Goal: Task Accomplishment & Management: Manage account settings

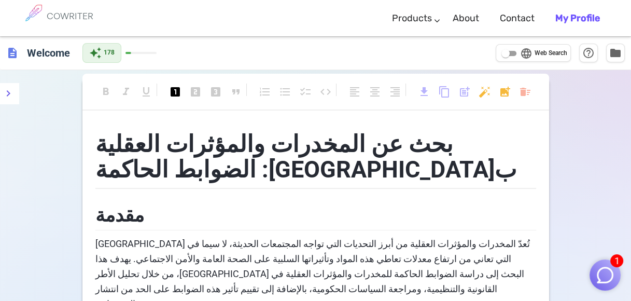
scroll to position [501, 0]
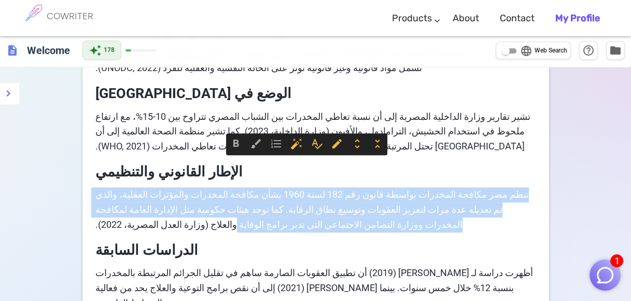
drag, startPoint x: 524, startPoint y: 166, endPoint x: 88, endPoint y: 178, distance: 435.8
copy span "تنظم مصر مكافحة المخدرات بواسطة قانون رقم 182 لسنة 1960 بشأن مكافحة المخدرات وا…"
click at [198, 189] on span "تنظم مصر مكافحة المخدرات بواسطة قانون رقم 182 لسنة 1960 بشأن مكافحة المخدرات وا…" at bounding box center [311, 209] width 436 height 41
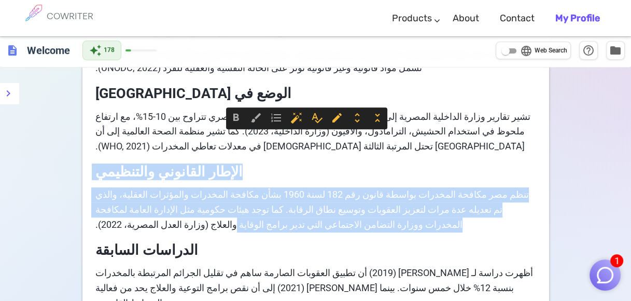
drag, startPoint x: 215, startPoint y: 140, endPoint x: 93, endPoint y: 179, distance: 128.1
copy div "الإطار القانوني والتنظيمي تنظم مصر مكافحة المخدرات بواسطة قانون رقم 182 لسنة 19…"
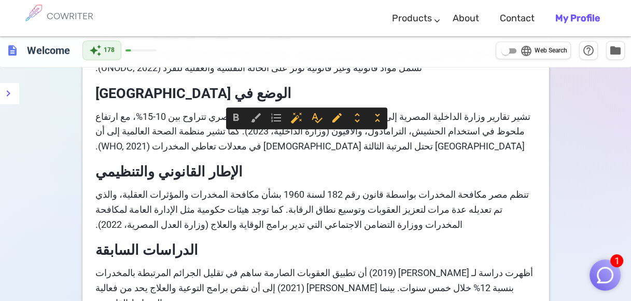
click at [262, 236] on h3 "الدراسات السابقة" at bounding box center [315, 248] width 441 height 25
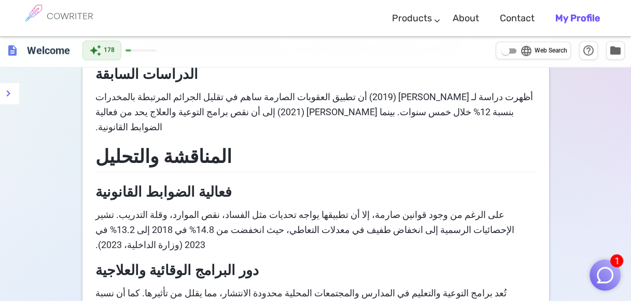
scroll to position [677, 0]
click at [196, 183] on span "فعالية الضوابط القانونية" at bounding box center [163, 191] width 136 height 17
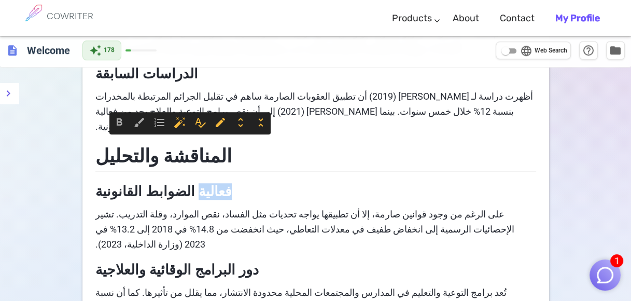
click at [196, 183] on span "فعالية الضوابط القانونية" at bounding box center [163, 191] width 136 height 17
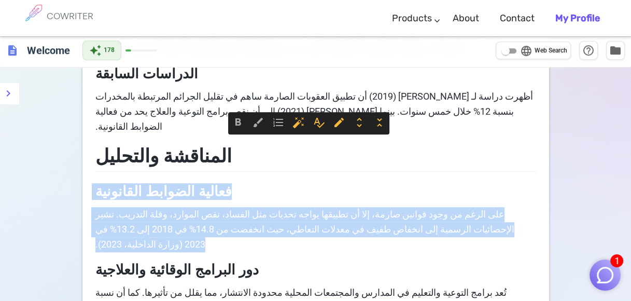
copy div "فعالية الضوابط القانونية على الرغم من وجود قوانين صارمة، إلا أن تطبيقها يواجه ت…"
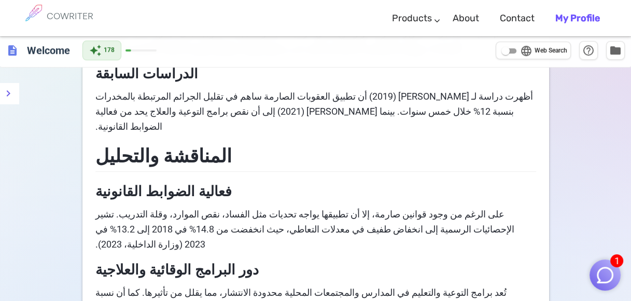
click at [285, 221] on div "بحث عن المخدرات والمؤثرات العقلية بمصر: الضوابط الحاكمة مقدمة تُعدّ المخدرات وا…" at bounding box center [315, 156] width 441 height 1424
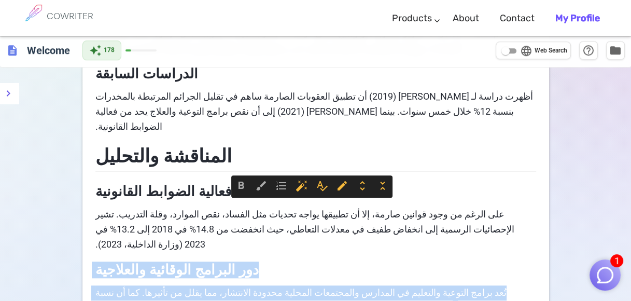
drag, startPoint x: 234, startPoint y: 207, endPoint x: 199, endPoint y: 228, distance: 40.9
click at [199, 228] on div "بحث عن المخدرات والمؤثرات العقلية بمصر: الضوابط الحاكمة مقدمة تُعدّ المخدرات وا…" at bounding box center [315, 156] width 441 height 1424
click at [198, 287] on span "تُعد برامج التوعية والتعليم في المدارس والمجتمعات المحلية محدودة الانتشار، مما …" at bounding box center [299, 300] width 413 height 26
drag, startPoint x: 211, startPoint y: 218, endPoint x: 92, endPoint y: 248, distance: 122.0
click at [92, 248] on div "بحث عن المخدرات والمؤثرات العقلية بمصر: الضوابط الحاكمة مقدمة تُعدّ المخدرات وا…" at bounding box center [315, 161] width 467 height 1434
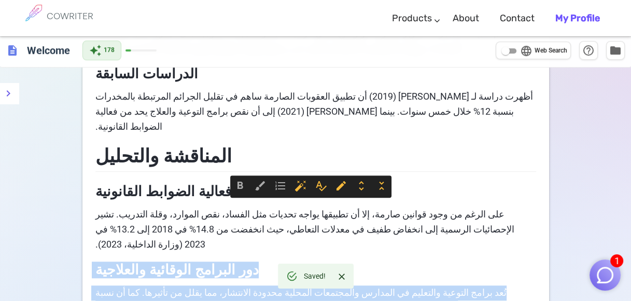
copy div "دور البرامج الوقائية والعلاجية تُعد برامج التوعية والتعليم في المدارس والمجتمعا…"
click at [238, 287] on span "تُعد برامج التوعية والتعليم في المدارس والمجتمعات المحلية محدودة الانتشار، مما …" at bounding box center [299, 300] width 413 height 26
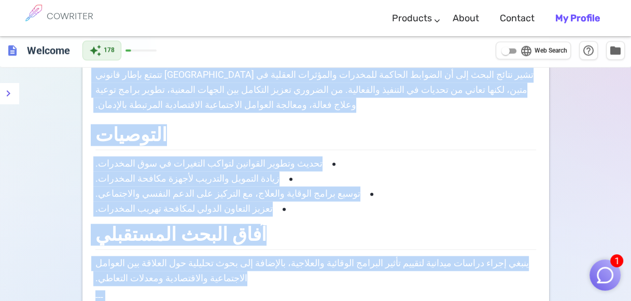
scroll to position [1047, 0]
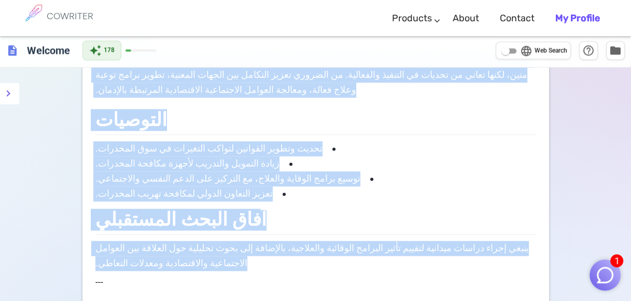
drag, startPoint x: 235, startPoint y: 209, endPoint x: 85, endPoint y: 173, distance: 154.2
copy div "دور البرامج الوقائية والعلاجية تُعد برامج التوعية والتعليم في المدارس والمجتمعا…"
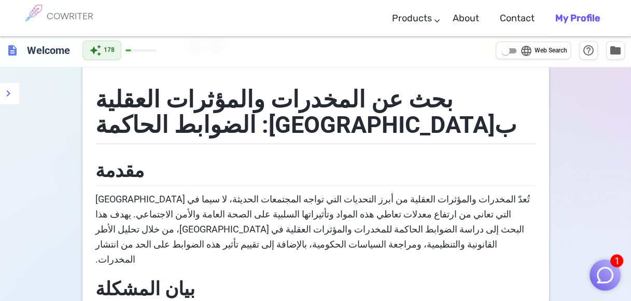
scroll to position [0, 0]
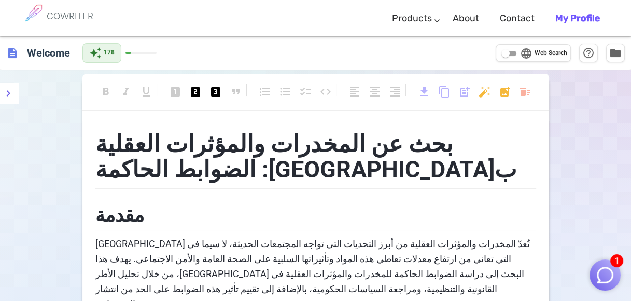
click at [401, 163] on h1 "بحث عن المخدرات والمؤثرات العقلية بمصر: الضوابط الحاكمة" at bounding box center [315, 155] width 441 height 68
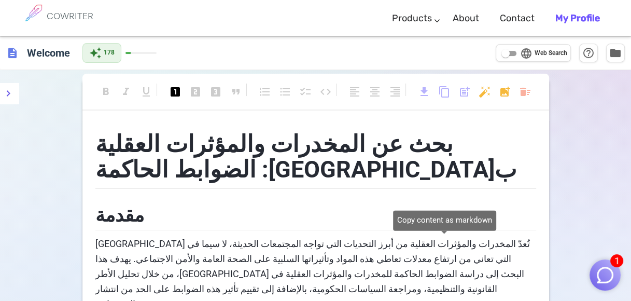
click at [439, 92] on span "content_copy" at bounding box center [444, 92] width 12 height 12
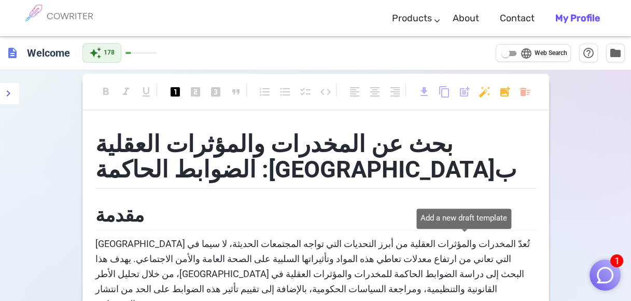
click at [459, 91] on span "post_add" at bounding box center [464, 92] width 12 height 12
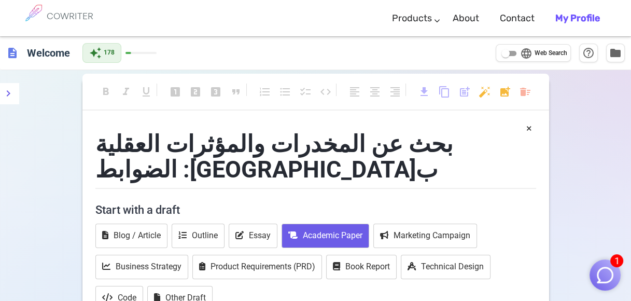
click at [347, 224] on button "Academic Paper" at bounding box center [326, 236] width 88 height 24
click at [346, 224] on button "Academic Paper" at bounding box center [326, 236] width 88 height 24
click at [337, 224] on button "Academic Paper" at bounding box center [326, 236] width 88 height 24
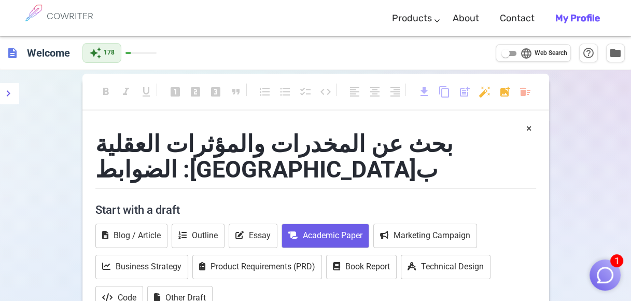
click at [337, 224] on button "Academic Paper" at bounding box center [326, 236] width 88 height 24
click at [528, 127] on button "×" at bounding box center [529, 128] width 6 height 15
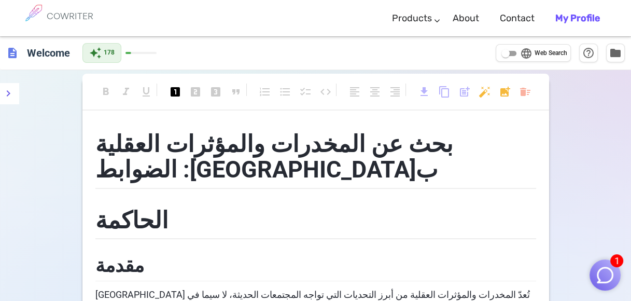
click at [12, 51] on span "description" at bounding box center [12, 53] width 12 height 12
click at [60, 20] on h6 "COWRITER" at bounding box center [70, 15] width 47 height 9
click at [60, 18] on h6 "COWRITER" at bounding box center [70, 15] width 47 height 9
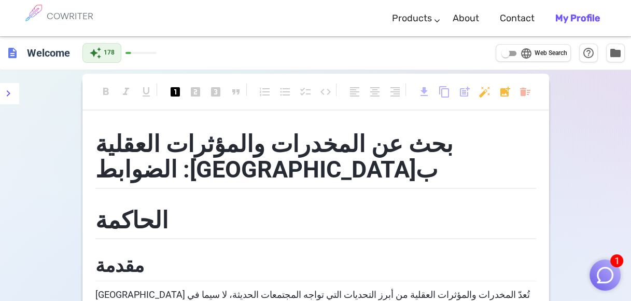
click at [61, 18] on h6 "COWRITER" at bounding box center [70, 15] width 47 height 9
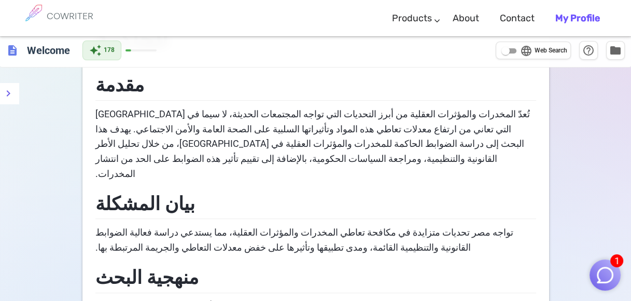
scroll to position [1220, 0]
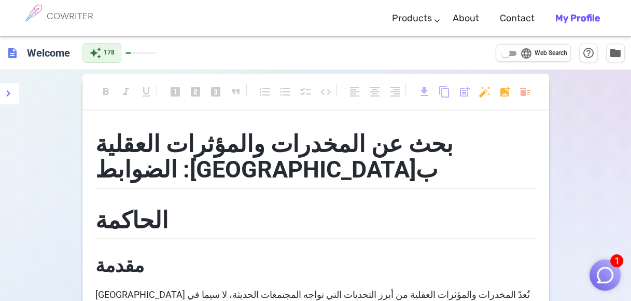
click at [52, 17] on h6 "COWRITER" at bounding box center [70, 15] width 47 height 9
click at [9, 52] on span "description" at bounding box center [12, 53] width 12 height 12
click at [43, 57] on h6 "Welcome" at bounding box center [48, 52] width 51 height 21
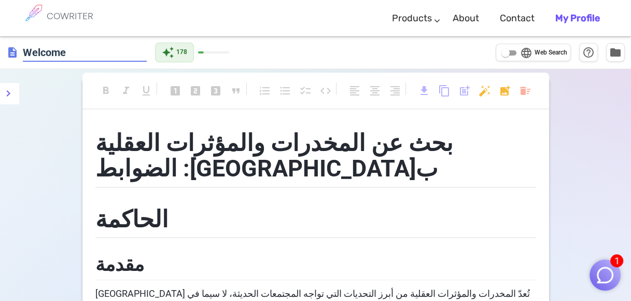
click at [87, 52] on input "Welcome" at bounding box center [85, 52] width 124 height 19
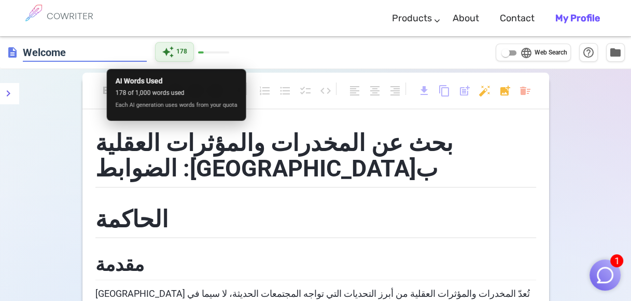
click at [183, 50] on div "description Welcome auto_awesome 178 language Web Search help_outline folder" at bounding box center [315, 52] width 631 height 33
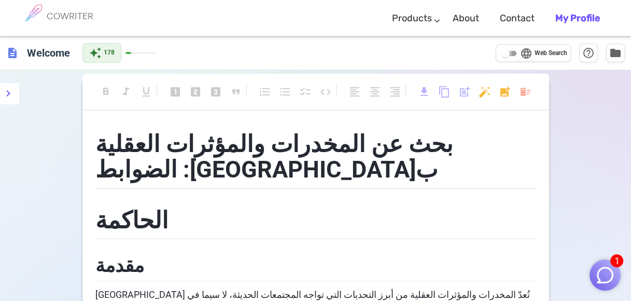
click at [507, 53] on input "language Web Search" at bounding box center [505, 53] width 37 height 12
click at [513, 54] on input "language Web Search" at bounding box center [513, 53] width 37 height 12
checkbox input "false"
click at [615, 51] on span "folder" at bounding box center [615, 52] width 12 height 12
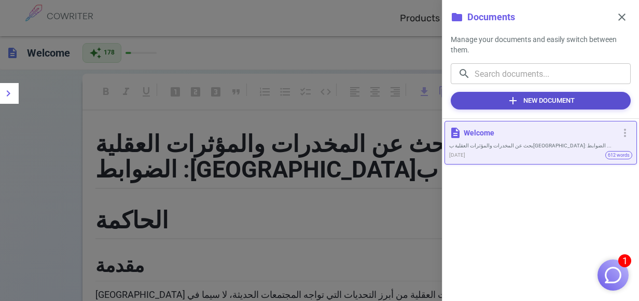
click at [547, 99] on button "add New Document" at bounding box center [541, 101] width 180 height 18
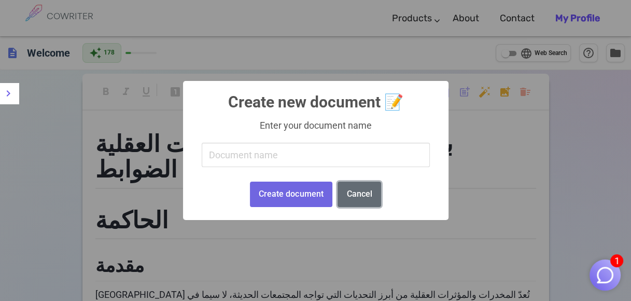
click at [369, 196] on button "Cancel" at bounding box center [360, 194] width 44 height 25
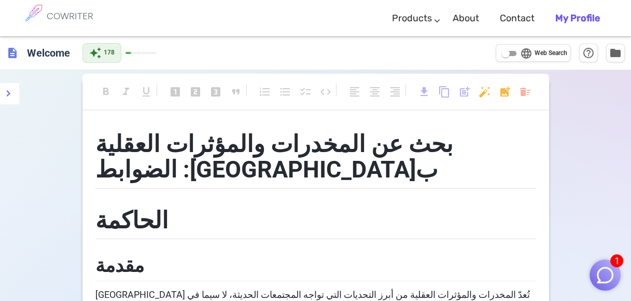
click at [453, 147] on span "بحث عن المخدرات والمؤثرات العقلية بمصر: الضوابط" at bounding box center [272, 156] width 364 height 53
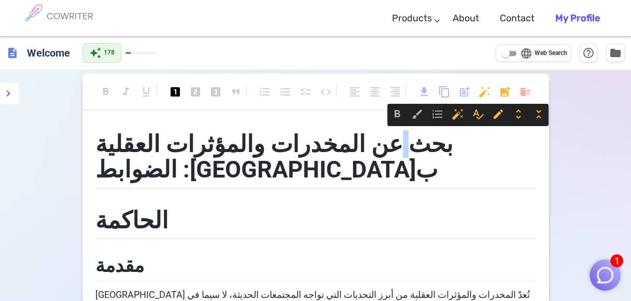
click at [453, 147] on span "بحث عن المخدرات والمؤثرات العقلية بمصر: الضوابط" at bounding box center [272, 156] width 364 height 53
click at [453, 150] on span "بحث عن المخدرات والمؤثرات العقلية بمصر: الضوابط" at bounding box center [272, 156] width 364 height 53
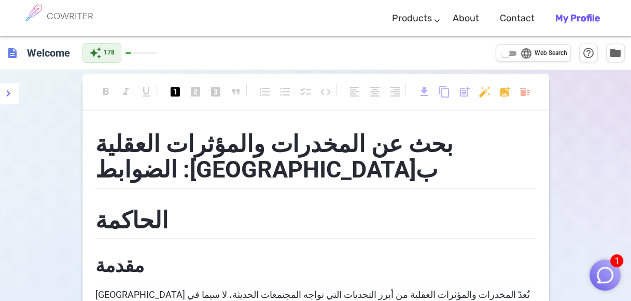
click at [453, 150] on span "بحث عن المخدرات والمؤثرات العقلية بمصر: الضوابط" at bounding box center [272, 156] width 364 height 53
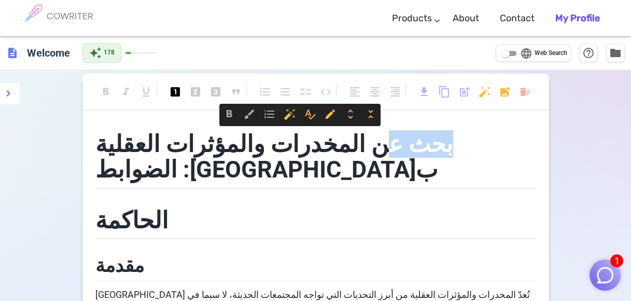
click at [453, 150] on span "بحث عن المخدرات والمؤثرات العقلية بمصر: الضوابط" at bounding box center [272, 156] width 364 height 53
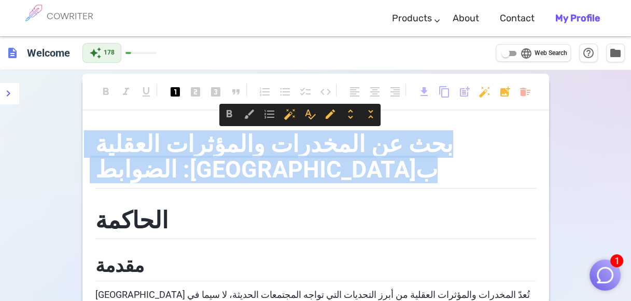
click at [453, 150] on span "بحث عن المخدرات والمؤثرات العقلية بمصر: الضوابط" at bounding box center [272, 156] width 364 height 53
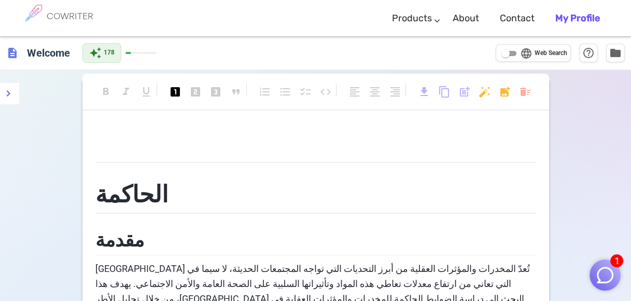
click at [199, 263] on span "تُعدّ المخدرات والمؤثرات العقلية من أبرز التحديات التي تواجه المجتمعات الحديثة،…" at bounding box center [311, 298] width 437 height 71
click at [195, 243] on h2 "مقدمة" at bounding box center [315, 239] width 441 height 34
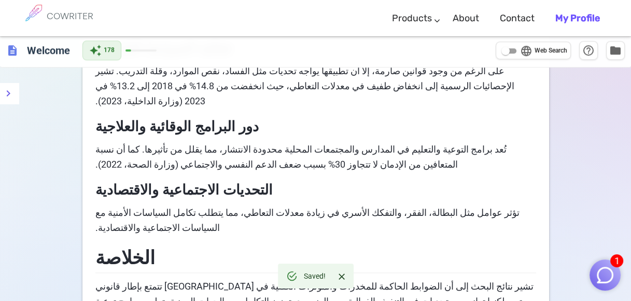
scroll to position [1220, 0]
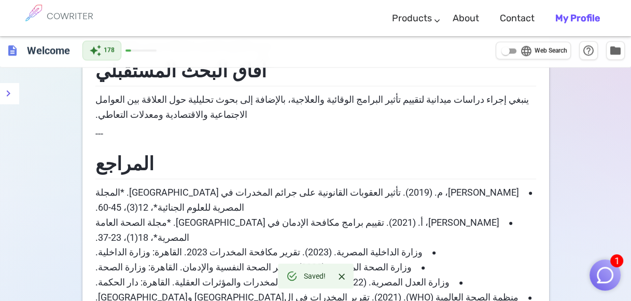
click at [206, 217] on span "حسن، أ. (2021). تقييم برامج مكافحة الإدمان في مصر. *مجلة الصحة العامة المصرية*،…" at bounding box center [296, 230] width 406 height 26
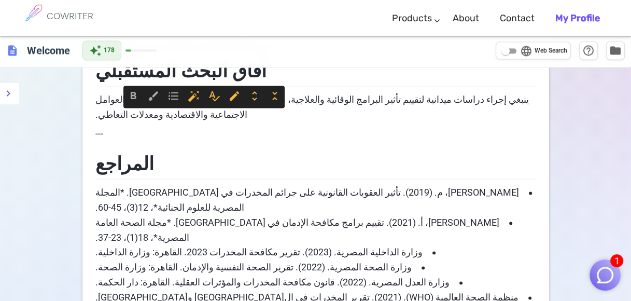
click at [285, 246] on span "وزارة الداخلية المصرية. (2023). تقرير مكافحة المخدرات 2023. القاهرة: وزارة الدا…" at bounding box center [258, 251] width 327 height 11
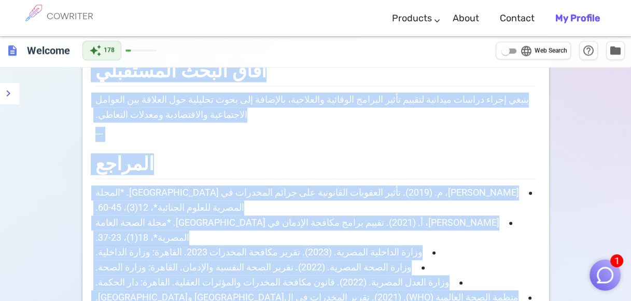
drag, startPoint x: 173, startPoint y: 178, endPoint x: 97, endPoint y: 221, distance: 87.1
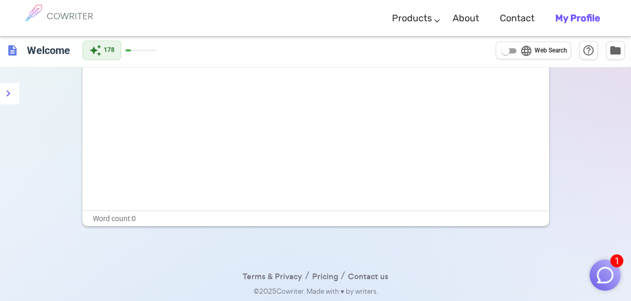
scroll to position [0, 0]
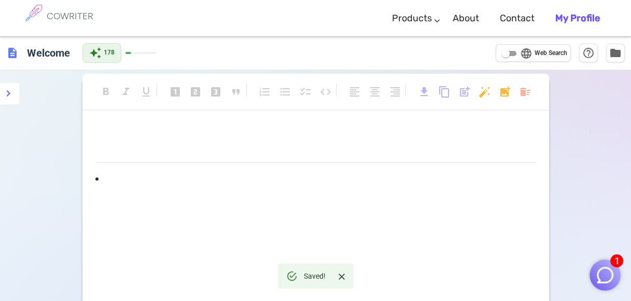
click at [113, 177] on li "﻿" at bounding box center [315, 178] width 441 height 15
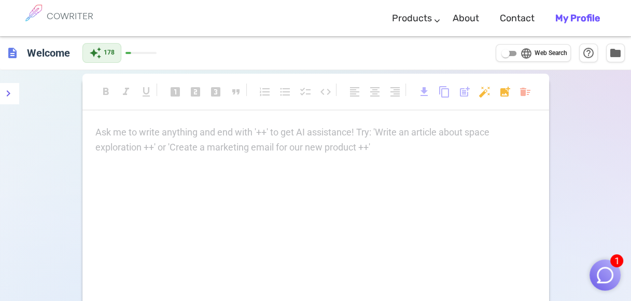
click at [214, 149] on div "Ask me to write anything and end with '++' to get AI assistance! Try: 'Write an…" at bounding box center [315, 140] width 441 height 30
click at [204, 152] on div "Ask me to write anything and end with '++' to get AI assistance! Try: 'Write an…" at bounding box center [315, 140] width 441 height 30
click at [204, 155] on div "Ask me to write anything and end with '++' to get AI assistance! Try: 'Write an…" at bounding box center [315, 228] width 467 height 207
click at [192, 143] on div "Ask me to write anything and end with '++' to get AI assistance! Try: 'Write an…" at bounding box center [315, 140] width 441 height 30
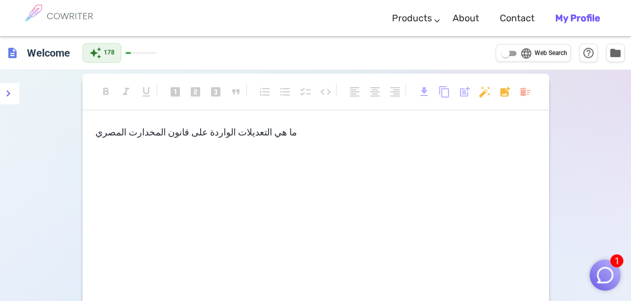
click at [259, 139] on div "ما هي التعديلات الواردة على قانون المخدارت المصري ﻿" at bounding box center [315, 142] width 441 height 34
click at [289, 145] on p "﻿" at bounding box center [315, 151] width 441 height 15
click at [270, 132] on p "ما هي التعديلات الواردة على قانون المخدارت المصري" at bounding box center [315, 132] width 441 height 15
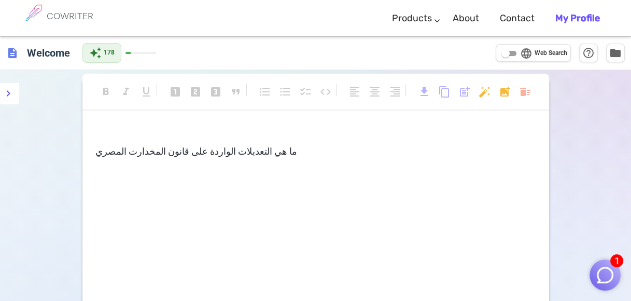
click at [126, 130] on p "﻿" at bounding box center [315, 132] width 441 height 15
click at [87, 136] on div "﻿ ما هي التعديلات الواردة على قانون المخدارت المصري ﻿" at bounding box center [315, 228] width 467 height 207
click at [95, 135] on p "﻿" at bounding box center [315, 132] width 441 height 15
click at [426, 88] on span "download" at bounding box center [424, 92] width 12 height 12
click at [431, 138] on p "﻿" at bounding box center [315, 132] width 441 height 15
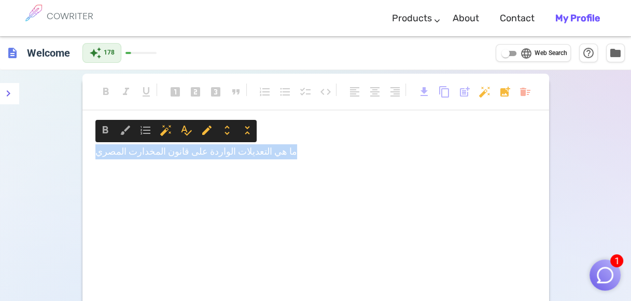
drag, startPoint x: 220, startPoint y: 147, endPoint x: 62, endPoint y: 147, distance: 158.7
click at [63, 147] on div "format_bold format_italic format_underlined looks_one looks_two looks_3 format_…" at bounding box center [315, 247] width 631 height 354
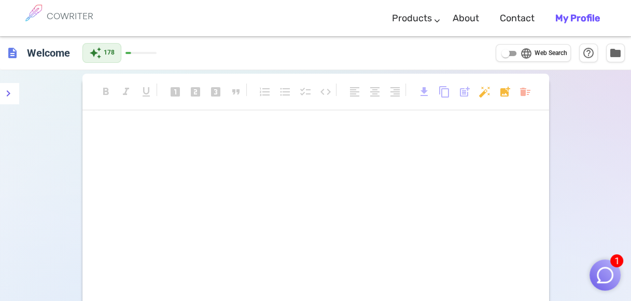
click at [127, 146] on p "﻿" at bounding box center [315, 151] width 441 height 15
click at [573, 20] on b "My Profile" at bounding box center [577, 17] width 45 height 11
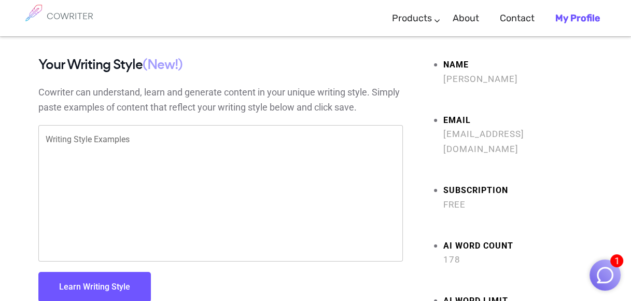
click at [105, 147] on textarea "Writing Style Examples" at bounding box center [221, 193] width 350 height 119
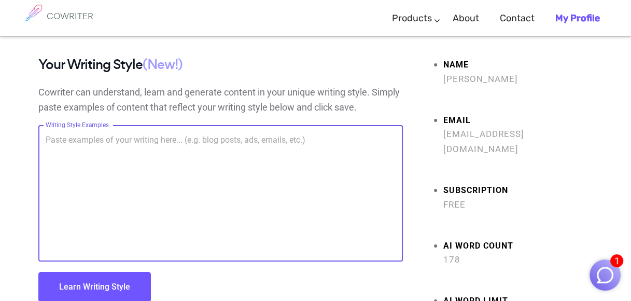
click at [86, 182] on textarea "Writing Style Examples" at bounding box center [221, 193] width 350 height 119
click at [93, 160] on textarea "Writing Style Examples" at bounding box center [221, 193] width 350 height 119
click at [84, 152] on textarea "Writing Style Examples" at bounding box center [221, 193] width 350 height 119
type textarea "ماهي التعلايلات على قانون المخدرات المصري"
click at [105, 285] on button "Learn Writing Style" at bounding box center [94, 287] width 113 height 30
